Goal: Find specific page/section: Find specific page/section

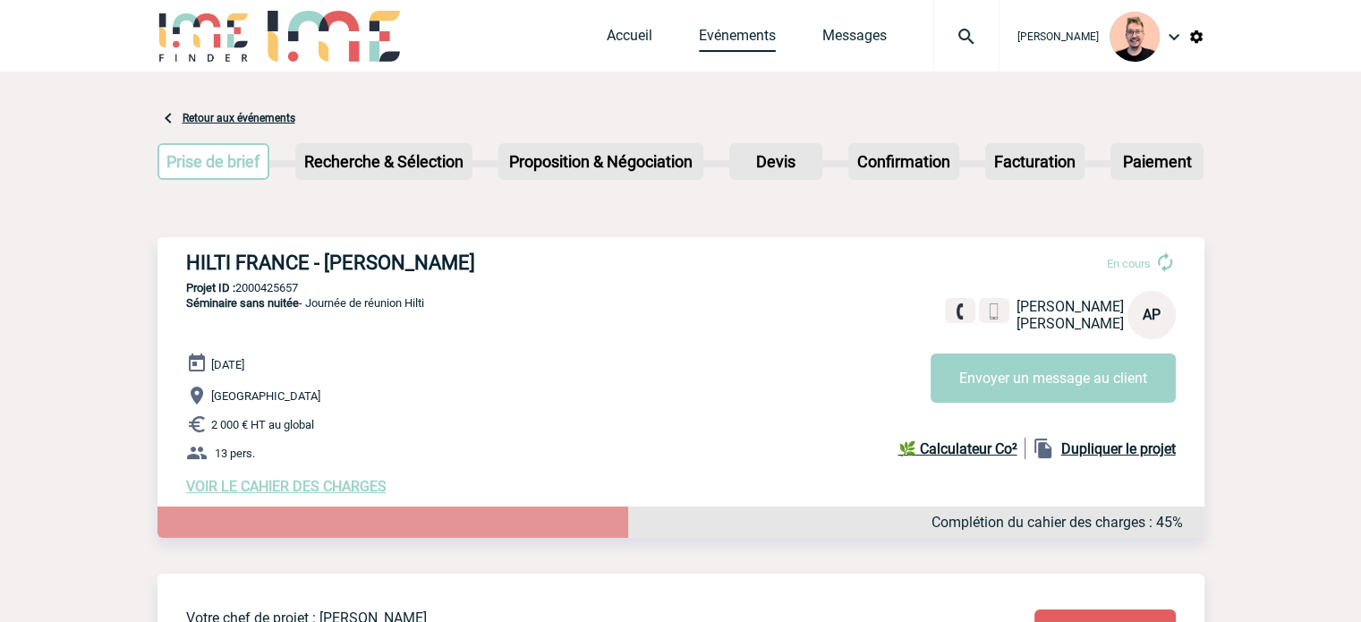
click at [721, 38] on link "Evénements" at bounding box center [737, 39] width 77 height 25
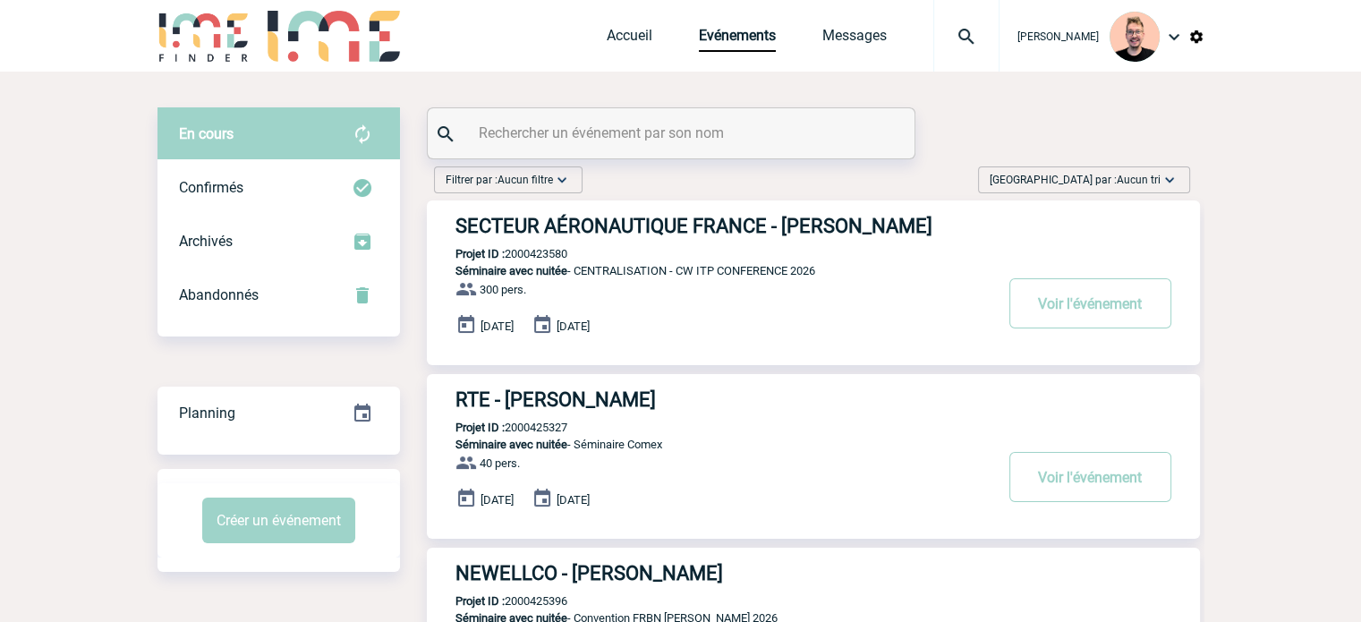
click at [1084, 184] on span "[GEOGRAPHIC_DATA] par : Aucun tri" at bounding box center [1075, 180] width 171 height 18
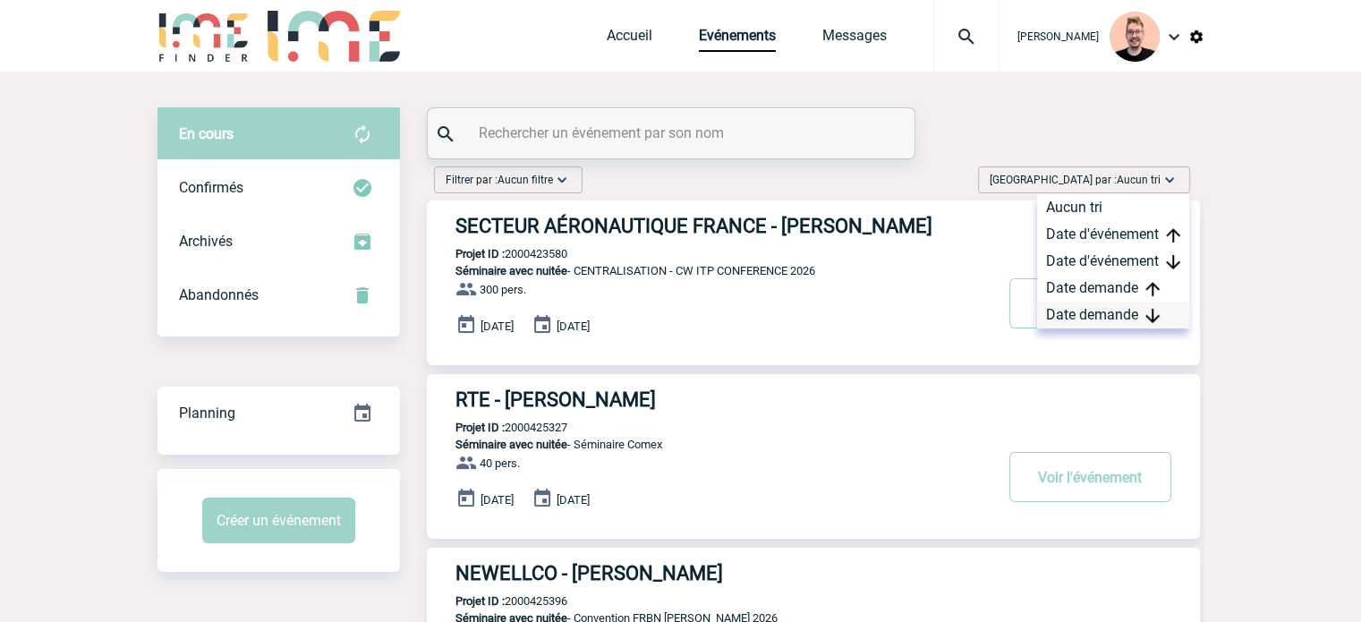
click at [1088, 310] on div "Date demande" at bounding box center [1113, 315] width 152 height 27
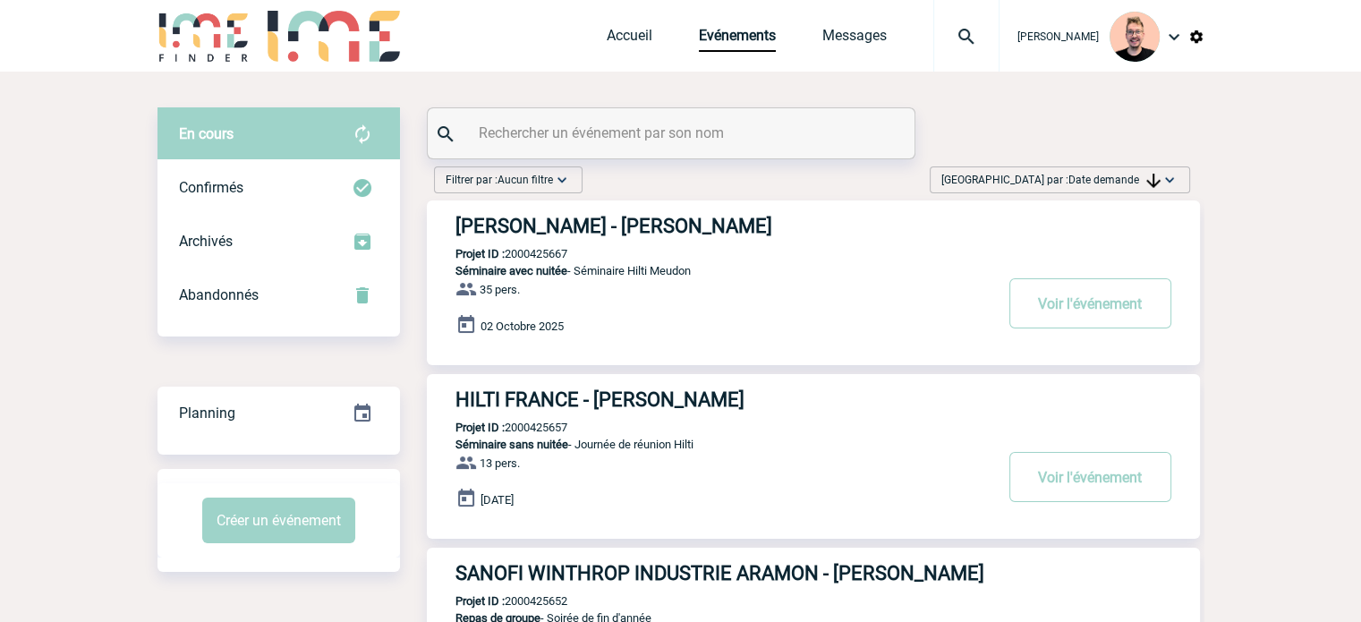
click at [953, 32] on img at bounding box center [967, 36] width 64 height 21
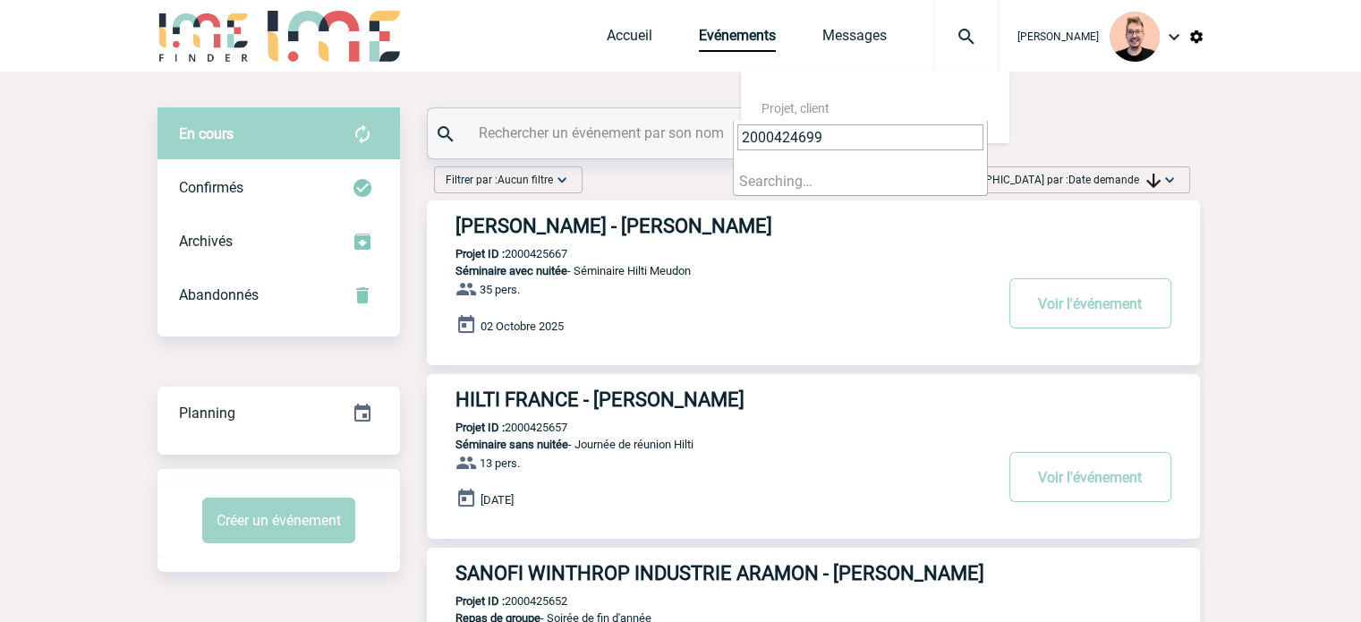
type input "2000424699"
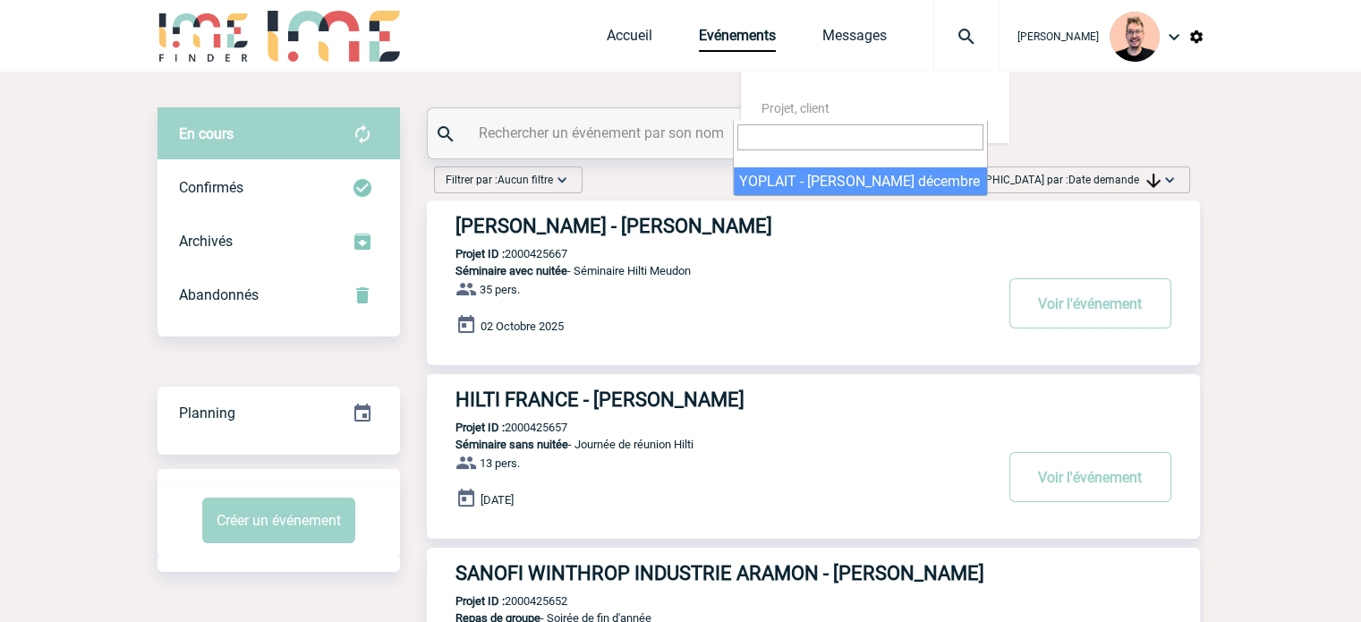
select select "24200"
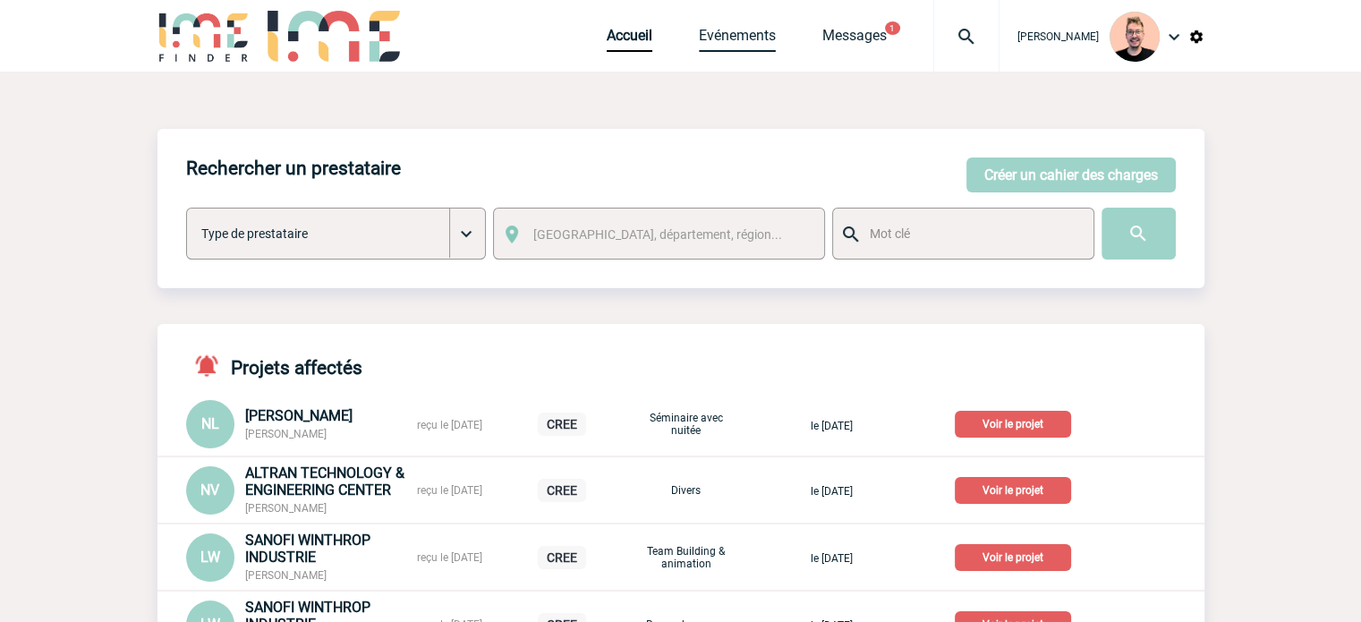
click at [699, 37] on link "Evénements" at bounding box center [737, 39] width 77 height 25
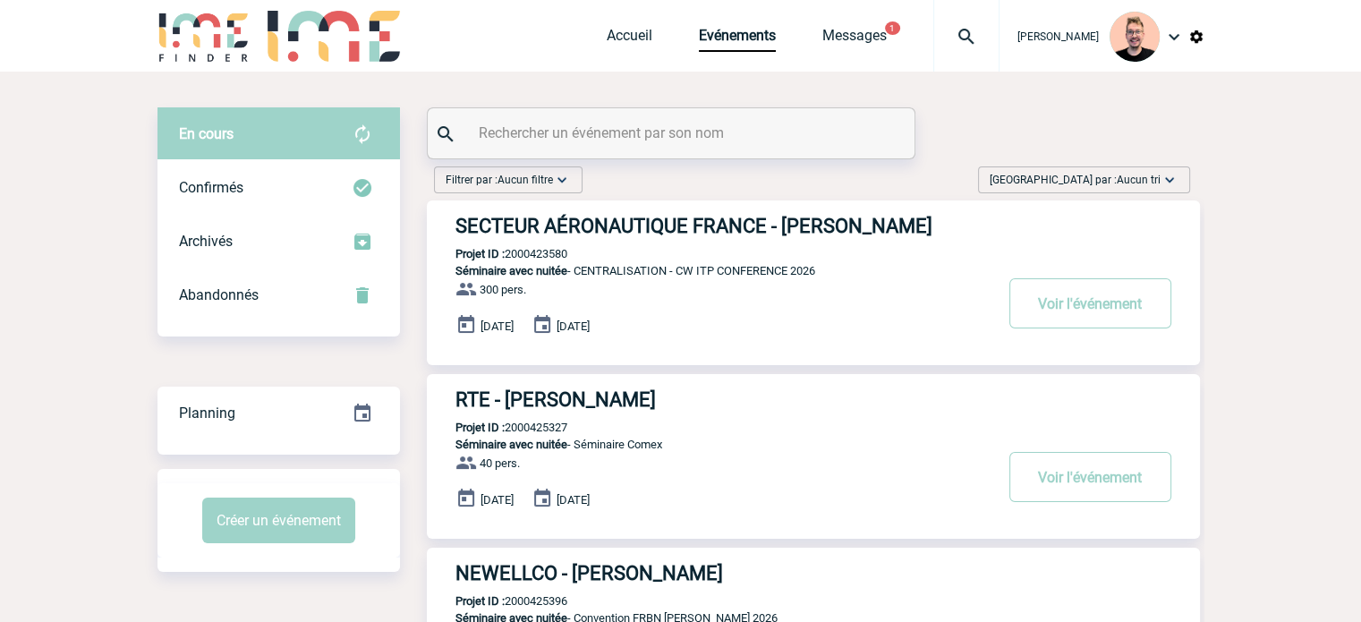
click at [1087, 169] on div "[GEOGRAPHIC_DATA] par : Aucun tri Aucun tri Date d'événement Date d'événement D…" at bounding box center [1084, 179] width 212 height 27
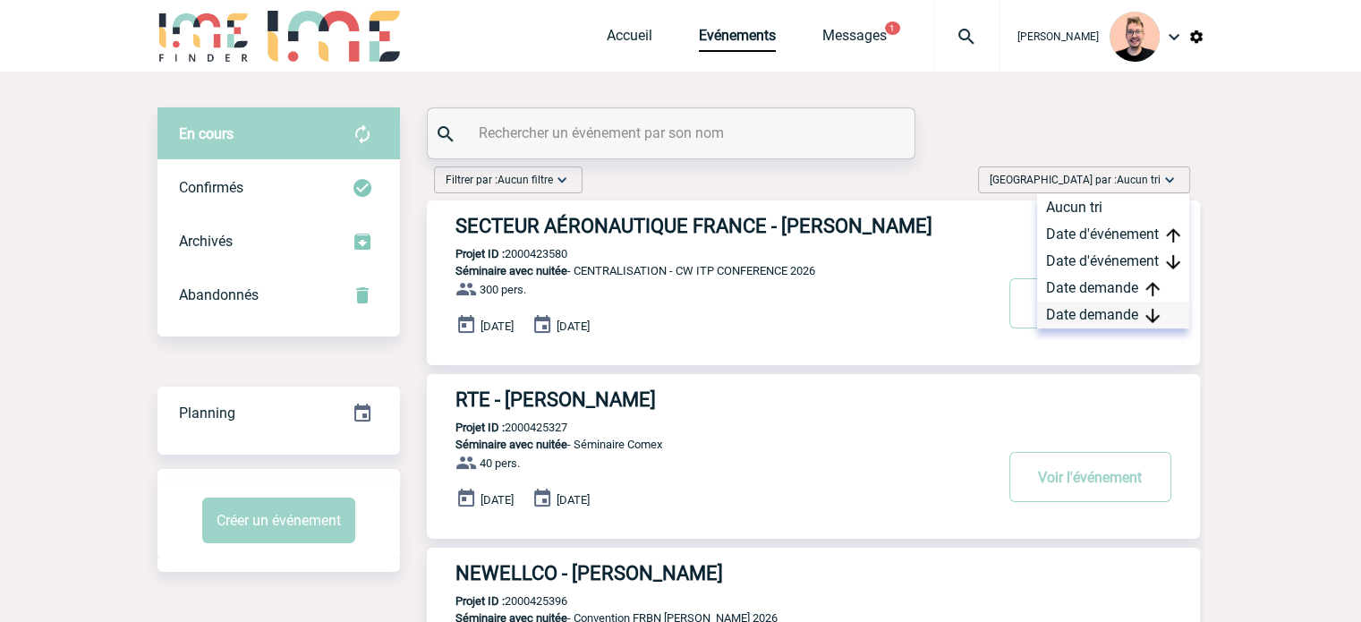
click at [1079, 316] on div "Date demande" at bounding box center [1113, 315] width 152 height 27
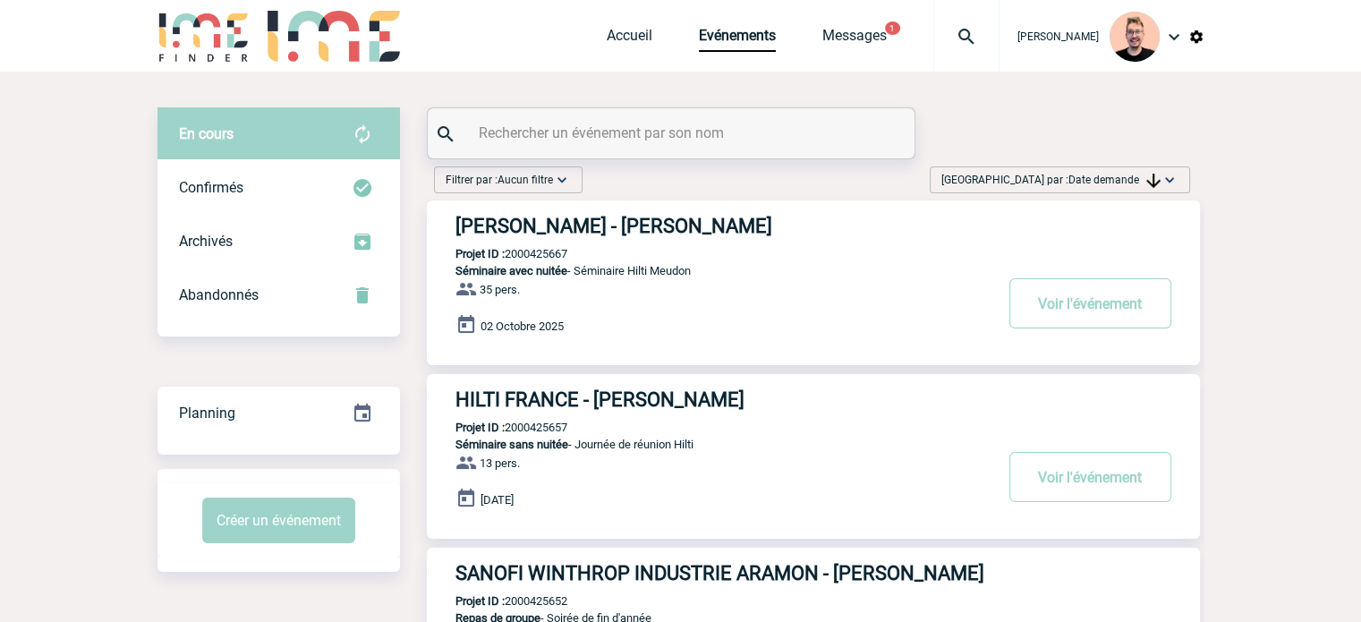
click at [734, 226] on h3 "[PERSON_NAME] - [PERSON_NAME]" at bounding box center [724, 226] width 537 height 22
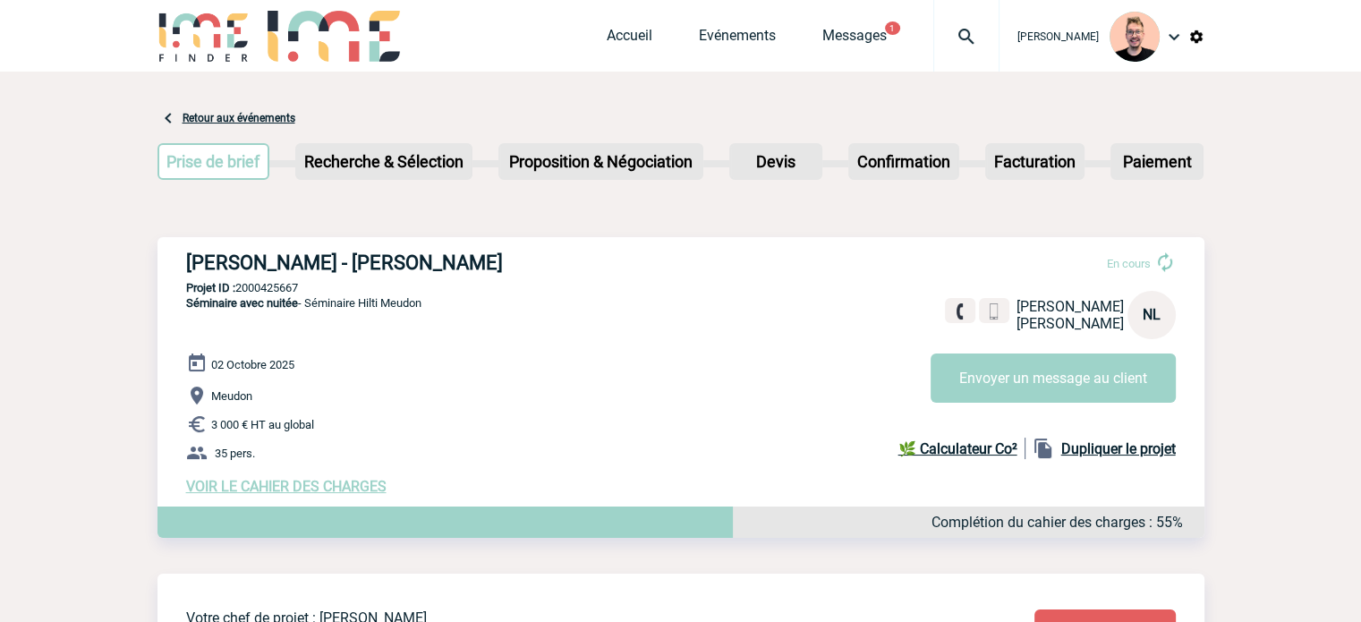
drag, startPoint x: 470, startPoint y: 259, endPoint x: 190, endPoint y: 252, distance: 280.2
click at [190, 252] on h3 "[PERSON_NAME] - [PERSON_NAME]" at bounding box center [454, 263] width 537 height 22
click at [275, 289] on p "Projet ID : 2000425667" at bounding box center [681, 287] width 1047 height 13
copy p "2000425667"
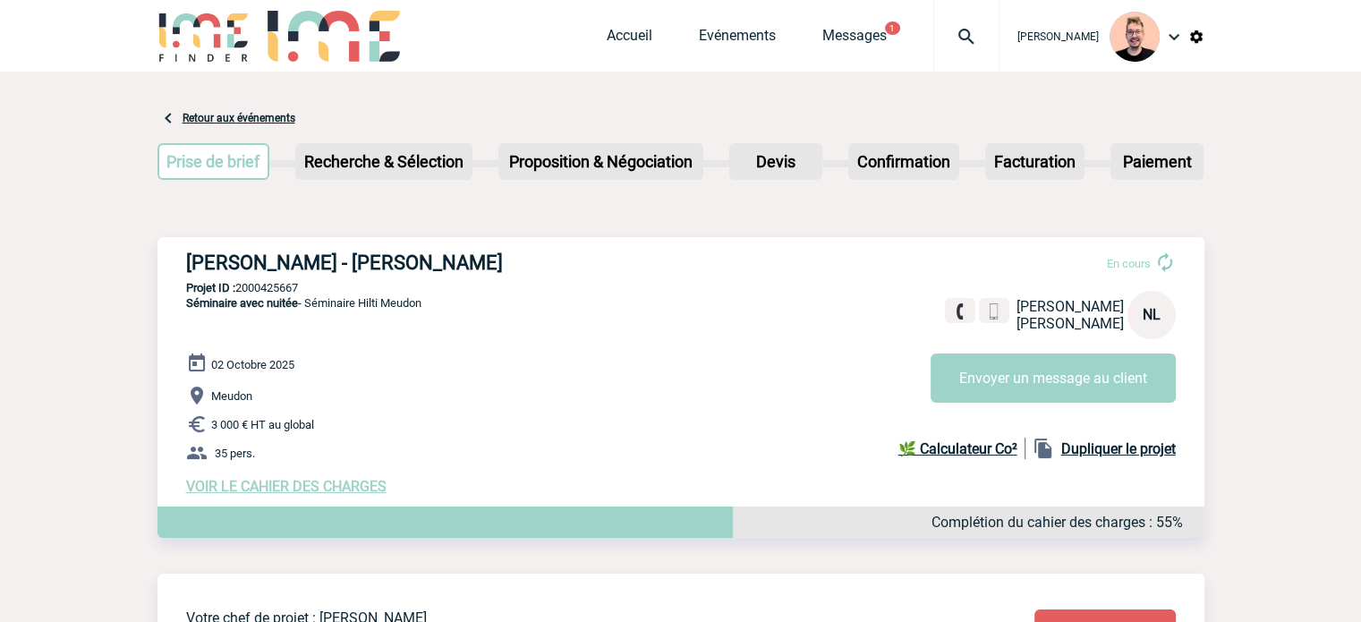
click at [246, 300] on span "Séminaire avec nuitée" at bounding box center [242, 302] width 112 height 13
click at [277, 291] on p "Projet ID : 2000425667" at bounding box center [681, 287] width 1047 height 13
copy p "2000425667"
